Goal: Transaction & Acquisition: Purchase product/service

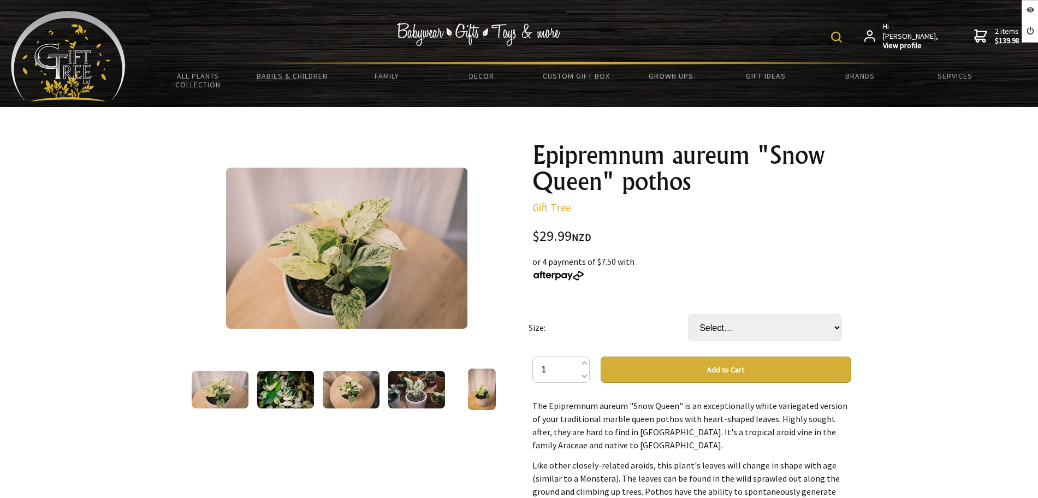
select select "Large"
click at [688, 314] on select "Select… Small Medium (+ $50.00) Large (+ $80.00)" at bounding box center [765, 327] width 154 height 27
click at [744, 316] on select "Select… Small Medium (+ $50.00) Large (+ $80.00)" at bounding box center [765, 327] width 154 height 27
click at [688, 314] on select "Select… Small Medium (+ $50.00) Large (+ $80.00)" at bounding box center [765, 327] width 154 height 27
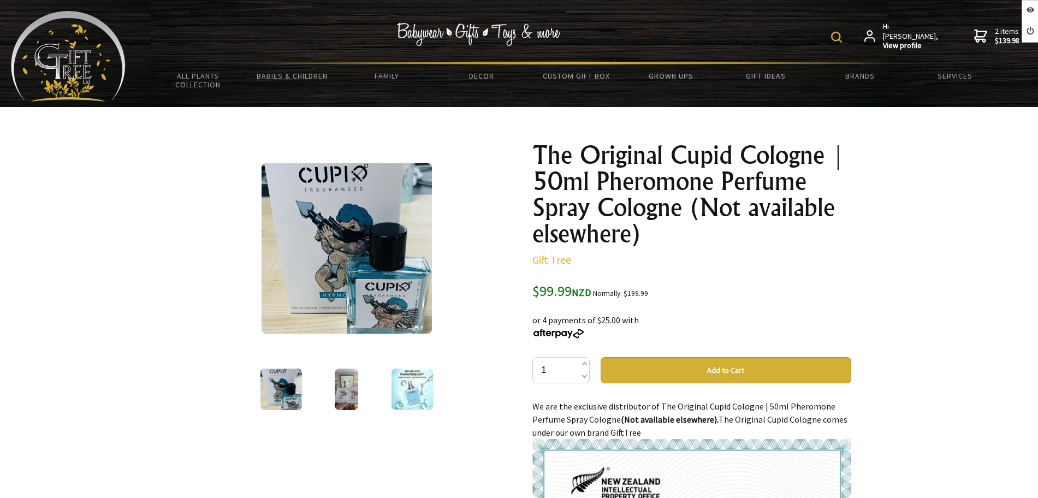
scroll to position [68, 0]
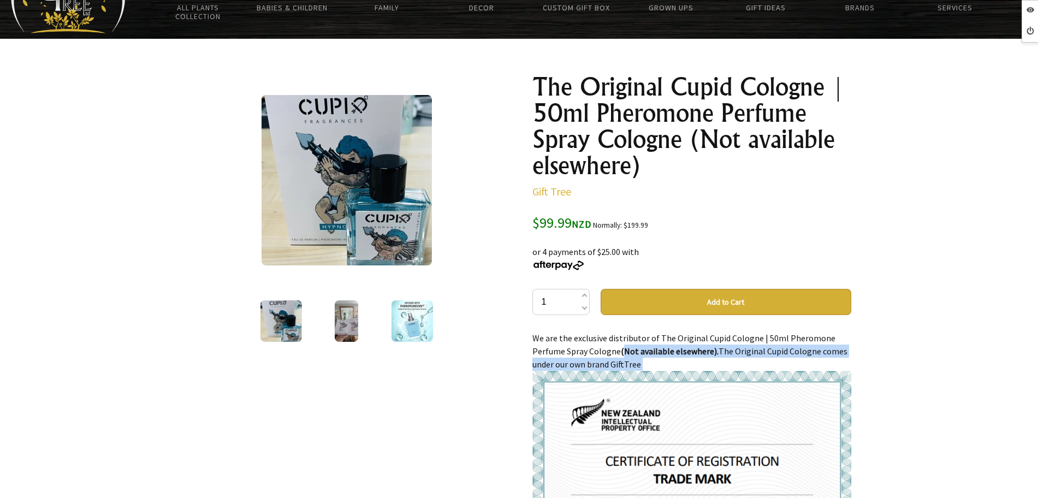
drag, startPoint x: 621, startPoint y: 352, endPoint x: 712, endPoint y: 366, distance: 92.2
click at [712, 366] on p "We are the exclusive distributor of The Original Cupid Cologne | 50ml Pheromone…" at bounding box center [691, 479] width 319 height 297
click at [685, 365] on p "We are the exclusive distributor of The Original Cupid Cologne | 50ml Pheromone…" at bounding box center [691, 479] width 319 height 297
click at [675, 364] on p "We are the exclusive distributor of The Original Cupid Cologne | 50ml Pheromone…" at bounding box center [691, 479] width 319 height 297
drag, startPoint x: 623, startPoint y: 350, endPoint x: 753, endPoint y: 364, distance: 130.7
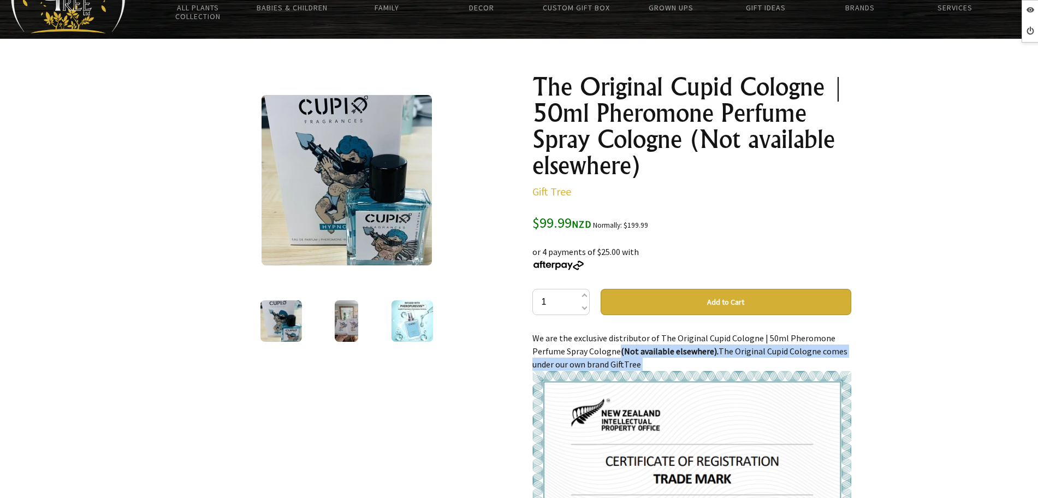
click at [753, 364] on p "We are the exclusive distributor of The Original Cupid Cologne | 50ml Pheromone…" at bounding box center [691, 479] width 319 height 297
